Goal: Feedback & Contribution: Submit feedback/report problem

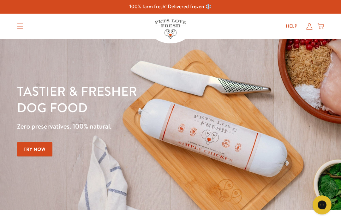
click at [307, 29] on icon at bounding box center [310, 26] width 6 height 7
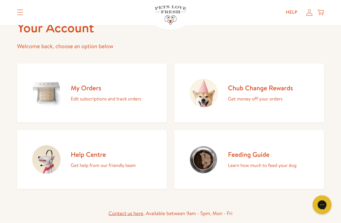
scroll to position [40, 0]
click at [70, 98] on link "My Orders Edit subscriptions and track orders" at bounding box center [92, 92] width 150 height 59
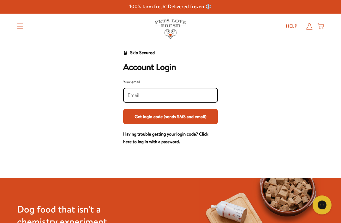
click at [27, 132] on div "Skio Secured Account Login Your email Get login code (sends SMS and email) Havi…" at bounding box center [170, 97] width 329 height 96
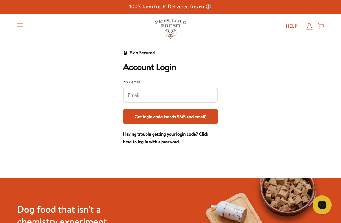
click at [141, 96] on input "Your email" at bounding box center [171, 95] width 86 height 7
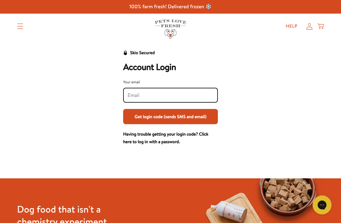
click at [289, 22] on link "Help" at bounding box center [292, 26] width 22 height 13
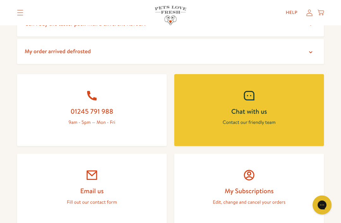
scroll to position [239, 0]
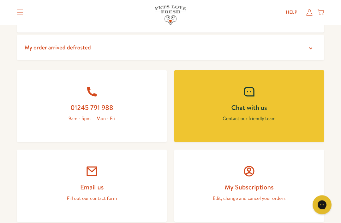
click at [94, 173] on icon at bounding box center [92, 170] width 10 height 9
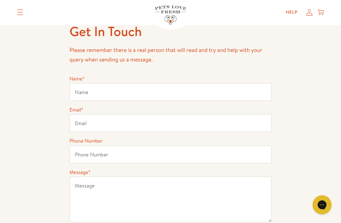
scroll to position [37, 0]
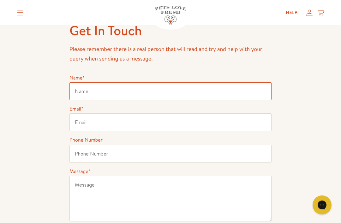
click at [75, 92] on input "Name *" at bounding box center [171, 91] width 202 height 18
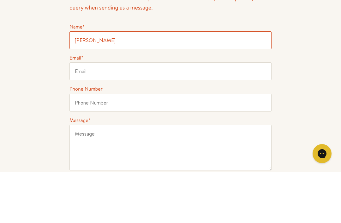
type input "[PERSON_NAME]"
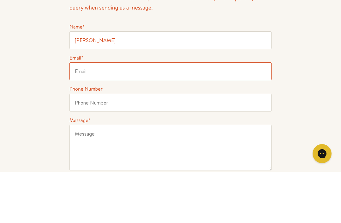
click at [76, 113] on input "Email *" at bounding box center [171, 122] width 202 height 18
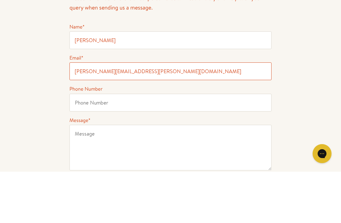
type input "[PERSON_NAME][EMAIL_ADDRESS][PERSON_NAME][DOMAIN_NAME]"
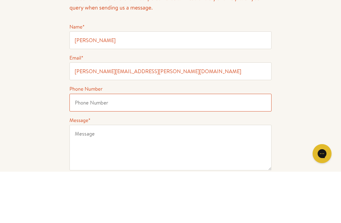
click at [80, 145] on input "Phone Number" at bounding box center [171, 154] width 202 height 18
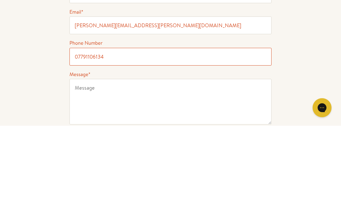
type input "07791106134"
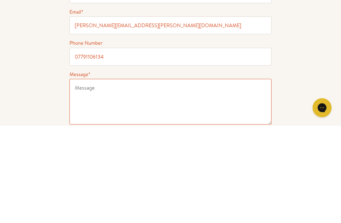
click at [80, 176] on textarea "Message *" at bounding box center [171, 199] width 202 height 46
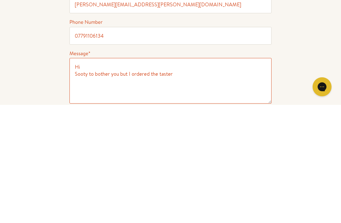
scroll to position [155, 0]
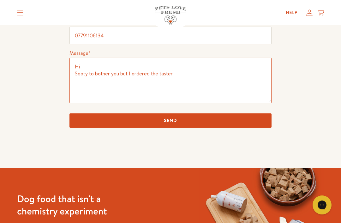
click at [181, 76] on textarea "Hi Sooty to bother you but I ordered the taster" at bounding box center [171, 81] width 202 height 46
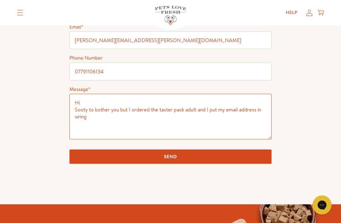
scroll to position [119, 0]
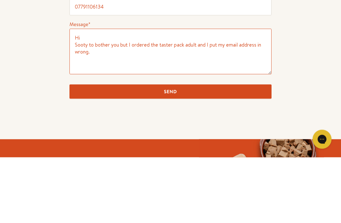
paste textarea "Order #132787"
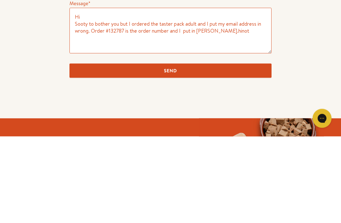
scroll to position [205, 0]
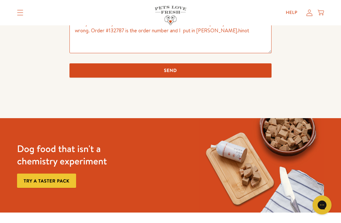
click at [229, 36] on textarea "Hi Sooty to bother you but I ordered the taster pack adult and I put my email a…" at bounding box center [171, 31] width 202 height 46
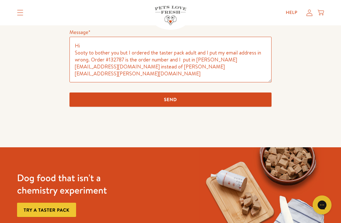
scroll to position [176, 0]
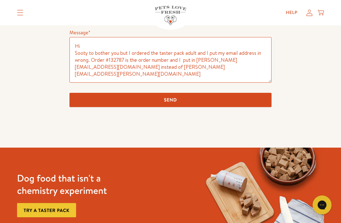
click at [81, 57] on textarea "Hi Sooty to bother you but I ordered the taster pack adult and I put my email a…" at bounding box center [171, 60] width 202 height 46
click at [163, 71] on textarea "Hi Sorry to bother you but I ordered the taster pack adult and I put my email a…" at bounding box center [171, 60] width 202 height 46
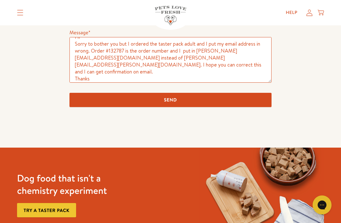
scroll to position [9, 0]
type textarea "Hi Sorry to bother you but I ordered the taster pack adult and I put my email a…"
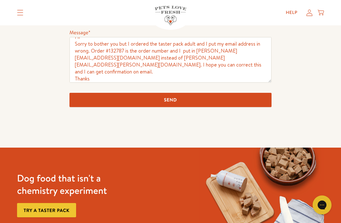
click at [176, 100] on input "Send" at bounding box center [171, 100] width 202 height 14
